Goal: Transaction & Acquisition: Purchase product/service

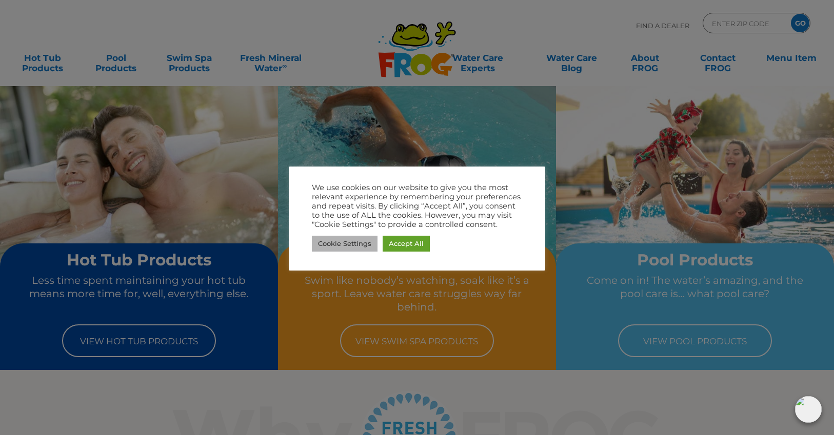
click at [361, 242] on link "Cookie Settings" at bounding box center [345, 244] width 66 height 16
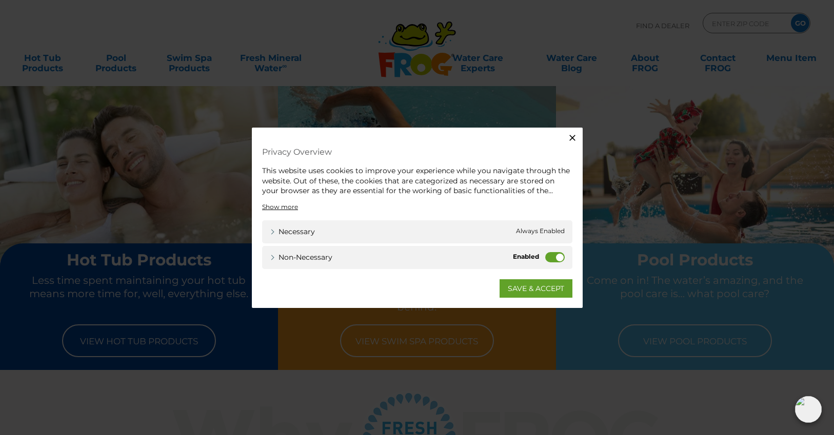
click at [559, 257] on label "Non-necessary" at bounding box center [554, 257] width 19 height 10
click at [0, 0] on input "Non-necessary" at bounding box center [0, 0] width 0 height 0
click at [532, 291] on link "SAVE & ACCEPT" at bounding box center [536, 288] width 73 height 18
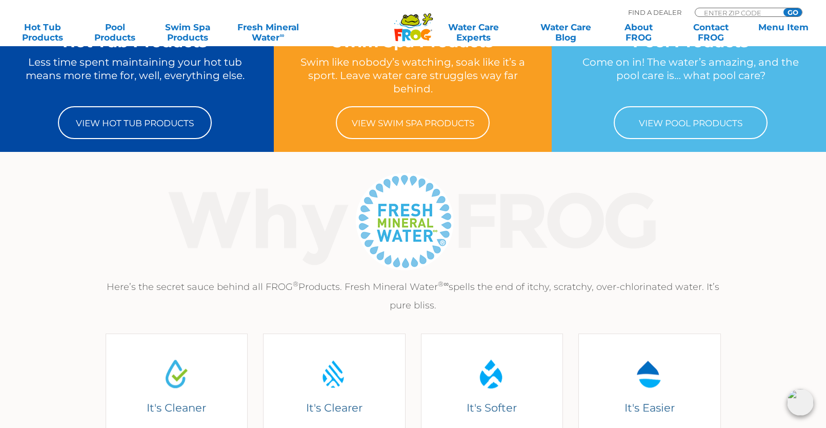
scroll to position [223, 0]
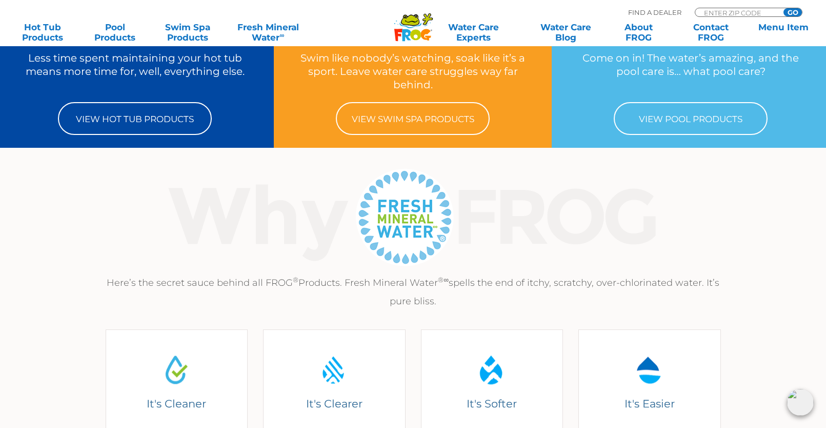
click at [288, 204] on img at bounding box center [413, 217] width 530 height 103
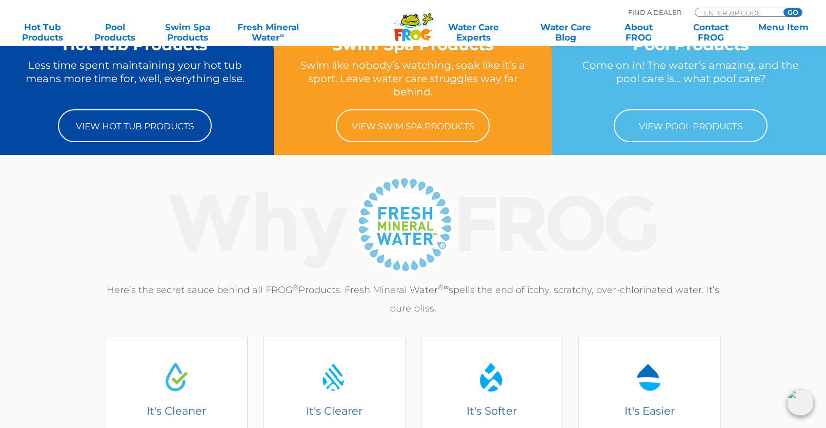
scroll to position [0, 0]
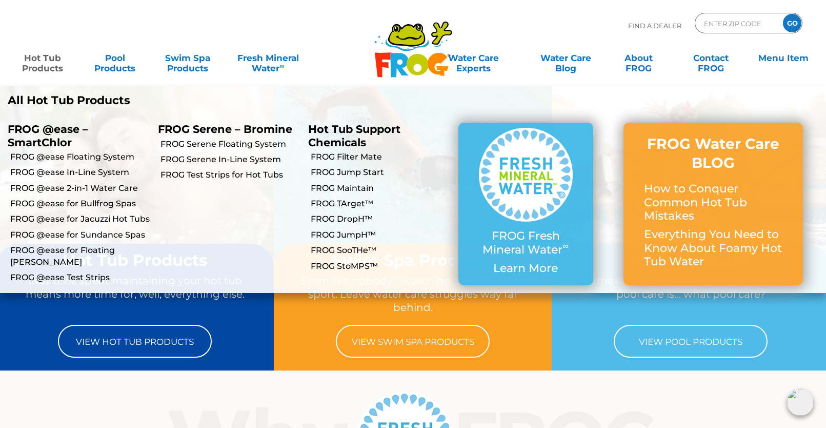
click at [38, 62] on link "Hot Tub Products" at bounding box center [42, 58] width 65 height 21
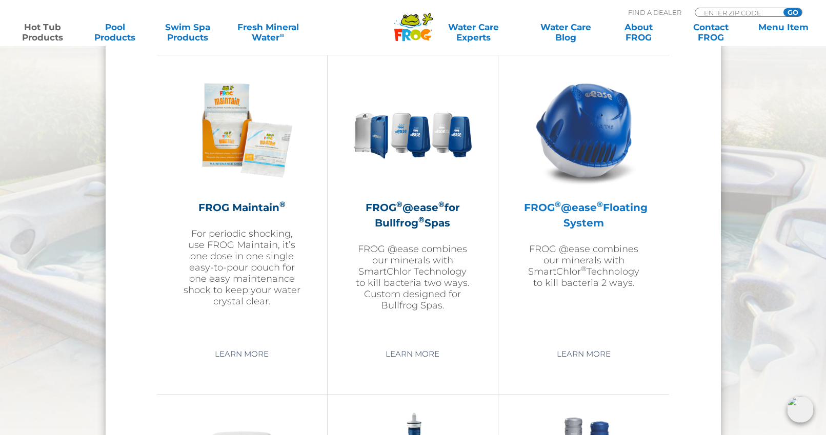
scroll to position [1148, 0]
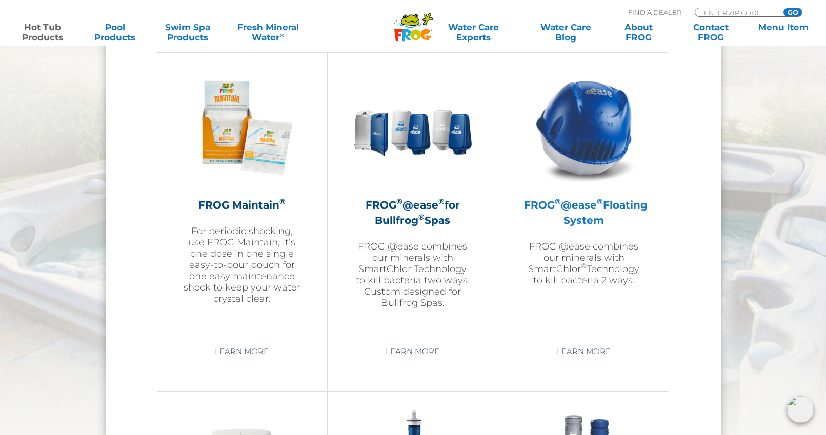
click at [582, 209] on h2 "FROG ® @ease ® Floating System" at bounding box center [583, 212] width 119 height 31
